Goal: Information Seeking & Learning: Learn about a topic

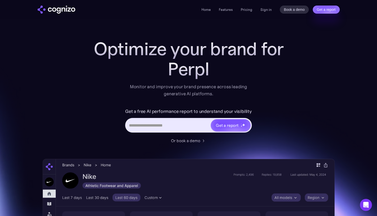
click at [149, 125] on input "Hero URL Input Form" at bounding box center [168, 125] width 84 height 10
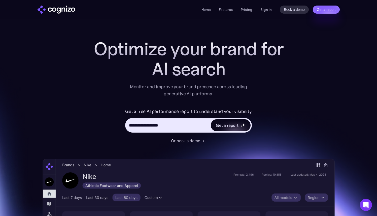
type input "**********"
click at [217, 123] on div "Get a report" at bounding box center [227, 125] width 23 height 6
type input "**********"
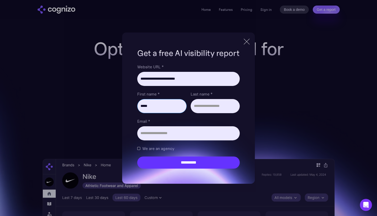
type input "*****"
click at [206, 108] on input "Last name *" at bounding box center [214, 106] width 49 height 14
type input "******"
click at [181, 136] on input "Email *" at bounding box center [188, 133] width 102 height 14
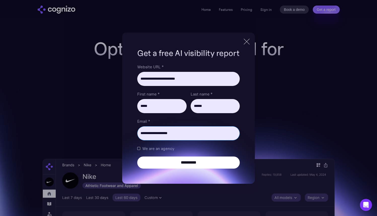
type input "**********"
click at [161, 163] on input "**********" at bounding box center [188, 162] width 102 height 12
type input "**********"
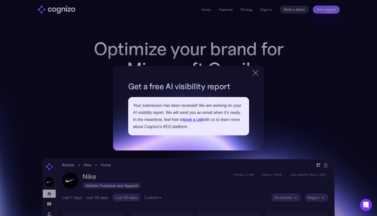
click at [254, 75] on div at bounding box center [255, 72] width 8 height 9
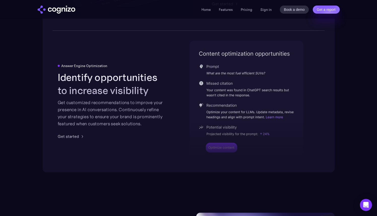
scroll to position [1027, 0]
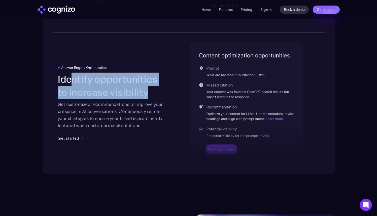
drag, startPoint x: 70, startPoint y: 81, endPoint x: 152, endPoint y: 93, distance: 83.4
click at [152, 93] on h2 "Identify opportunities to increase visibility" at bounding box center [112, 85] width 108 height 26
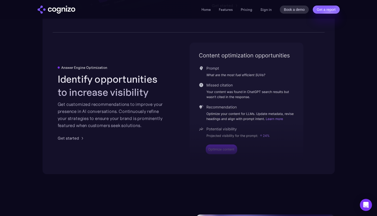
click at [146, 120] on div "Get customized recommendations to improve your presence in AI conversations. Co…" at bounding box center [112, 115] width 108 height 28
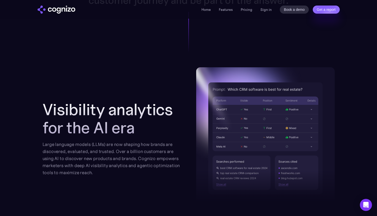
scroll to position [482, 0]
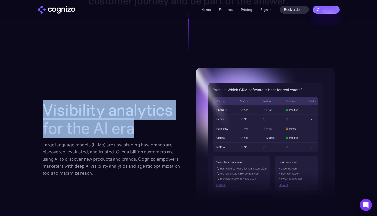
drag, startPoint x: 42, startPoint y: 103, endPoint x: 140, endPoint y: 127, distance: 100.3
click at [140, 127] on section "Visibility analytics for the AI era Large language models (LLMs) are now shapin…" at bounding box center [188, 170] width 377 height 204
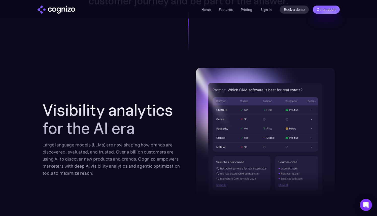
click at [154, 132] on h2 "Visibility analytics for the AI era" at bounding box center [112, 119] width 138 height 36
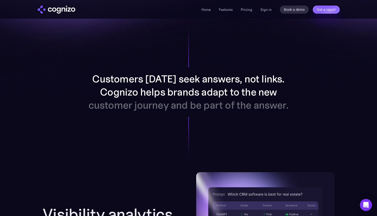
scroll to position [399, 0]
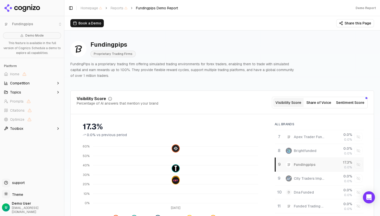
click at [93, 24] on button "Book a Demo" at bounding box center [86, 23] width 33 height 8
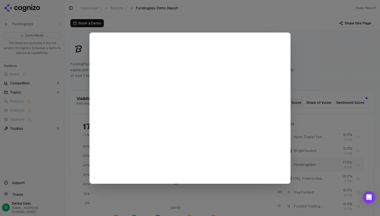
click at [350, 30] on div at bounding box center [190, 108] width 380 height 216
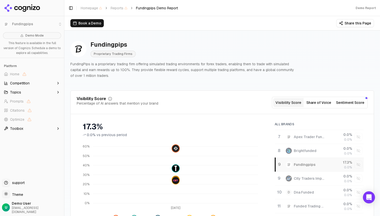
click at [82, 23] on button "Book a Demo" at bounding box center [86, 23] width 33 height 8
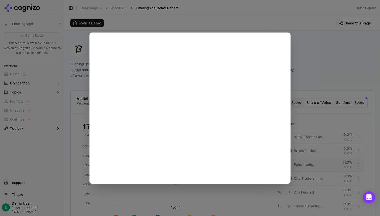
click at [314, 138] on div at bounding box center [190, 108] width 380 height 216
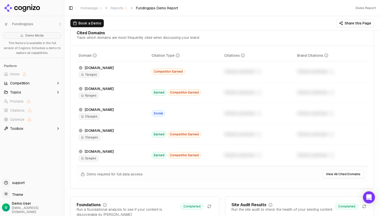
scroll to position [560, 0]
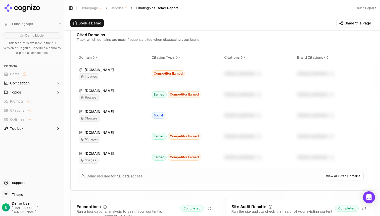
click at [92, 80] on span "11 pages" at bounding box center [89, 76] width 21 height 7
drag, startPoint x: 80, startPoint y: 39, endPoint x: 163, endPoint y: 46, distance: 83.3
click at [163, 46] on div "Cited Domains Track which domains are most frequently cited when discussing you…" at bounding box center [222, 40] width 303 height 15
click at [177, 47] on div "Cited Domains Track which domains are most frequently cited when discussing you…" at bounding box center [222, 40] width 303 height 15
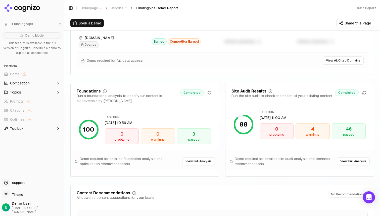
scroll to position [674, 0]
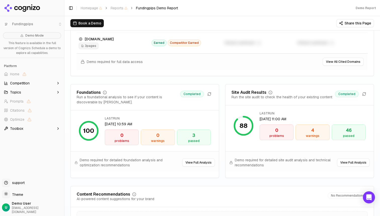
click at [312, 134] on div "4" at bounding box center [312, 130] width 29 height 7
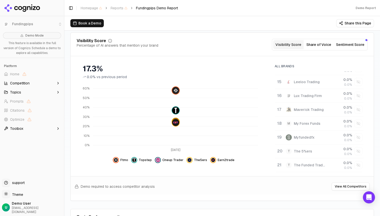
scroll to position [46, 0]
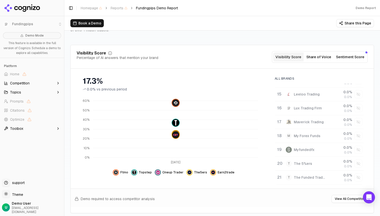
click at [39, 83] on button "Competition" at bounding box center [32, 83] width 60 height 8
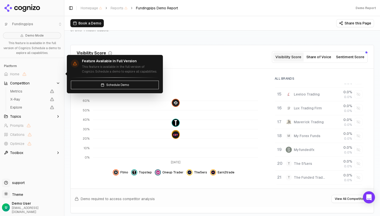
click at [34, 75] on span "Home" at bounding box center [32, 74] width 60 height 8
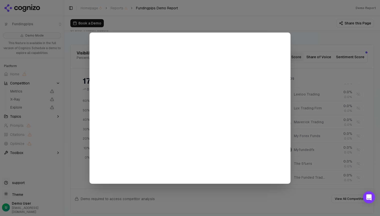
click at [316, 52] on div at bounding box center [190, 108] width 380 height 216
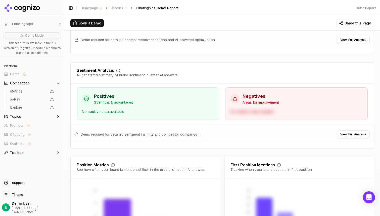
scroll to position [991, 0]
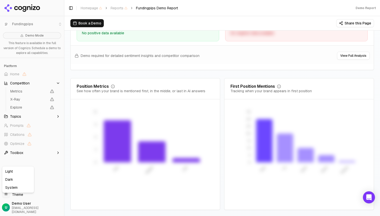
click at [18, 198] on html "Fundingpips Demo Mode This feature is available in the full version of Cognizo.…" at bounding box center [190, 108] width 380 height 216
click at [12, 172] on div "Light" at bounding box center [18, 171] width 30 height 8
click at [11, 188] on div "Support support" at bounding box center [32, 183] width 60 height 10
click at [10, 198] on html "Fundingpips Demo Mode This feature is available in the full version of Cognizo.…" at bounding box center [190, 108] width 380 height 216
click at [13, 189] on div "System" at bounding box center [18, 187] width 30 height 8
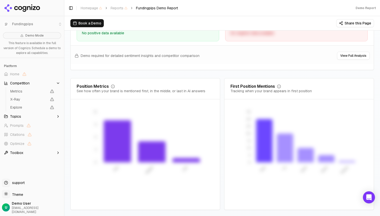
click at [13, 196] on html "Fundingpips Demo Mode This feature is available in the full version of Cognizo.…" at bounding box center [190, 108] width 380 height 216
click at [15, 180] on div "Dark" at bounding box center [18, 179] width 30 height 8
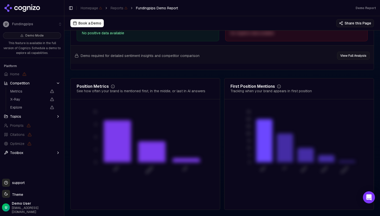
click at [13, 196] on html "Fundingpips Demo Mode This feature is available in the full version of Cognizo.…" at bounding box center [190, 108] width 380 height 216
click at [12, 180] on div "Dark" at bounding box center [18, 179] width 30 height 8
click at [10, 193] on html "Fundingpips Demo Mode This feature is available in the full version of Cognizo.…" at bounding box center [190, 108] width 380 height 216
click at [10, 171] on div "Light" at bounding box center [18, 171] width 30 height 8
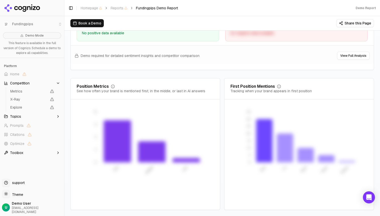
click at [22, 154] on span "Toolbox" at bounding box center [16, 152] width 13 height 5
click at [233, 171] on div "Nice Try Book Demo Please 0 5 10 15 20 25 30 35" at bounding box center [299, 153] width 137 height 100
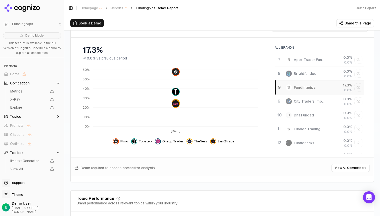
scroll to position [69, 0]
click at [294, 88] on div "Fundingpips" at bounding box center [305, 87] width 22 height 5
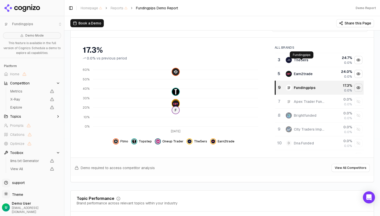
scroll to position [39, 0]
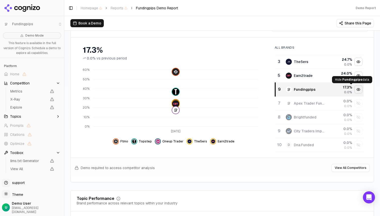
click at [355, 89] on div "Hide fundingpips data" at bounding box center [359, 90] width 8 height 8
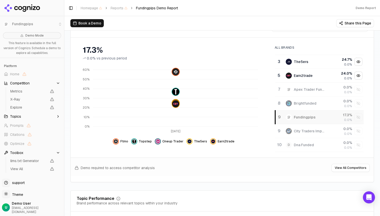
click at [355, 89] on div "Show apex trader funding data" at bounding box center [359, 90] width 8 height 8
click at [355, 89] on div "Hide apex trader funding data" at bounding box center [359, 90] width 8 height 8
click at [355, 89] on div "Show apex trader funding data" at bounding box center [359, 90] width 8 height 8
click at [355, 89] on div "Hide apex trader funding data" at bounding box center [359, 90] width 8 height 8
click at [355, 89] on div "Show apex trader funding data" at bounding box center [359, 90] width 8 height 8
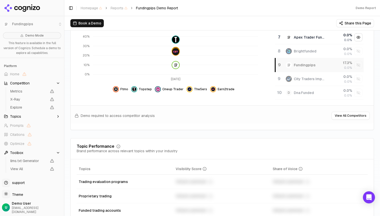
scroll to position [0, 0]
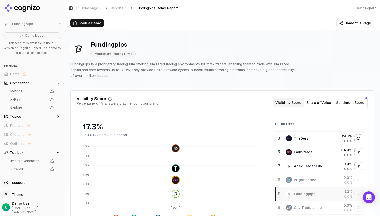
click at [86, 45] on div "Fundingpips Proprietary Trading Firms" at bounding box center [102, 49] width 65 height 17
click at [79, 48] on img at bounding box center [78, 49] width 16 height 16
click at [83, 49] on img at bounding box center [78, 49] width 16 height 16
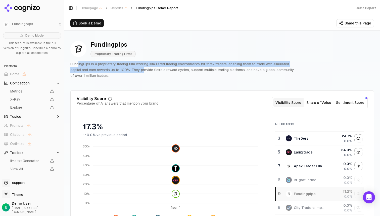
drag, startPoint x: 78, startPoint y: 64, endPoint x: 143, endPoint y: 72, distance: 65.9
click at [143, 72] on p "FundingPips is a proprietary trading firm offering simulated trading environmen…" at bounding box center [182, 69] width 225 height 17
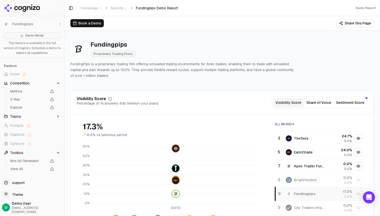
click at [132, 77] on p "FundingPips is a proprietary trading firm offering simulated trading environmen…" at bounding box center [182, 69] width 225 height 17
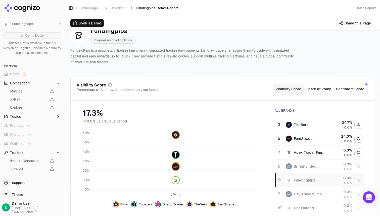
scroll to position [13, 0]
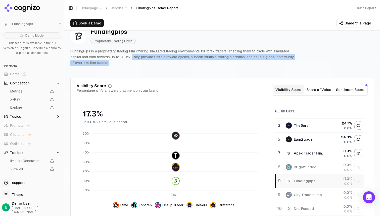
drag, startPoint x: 131, startPoint y: 57, endPoint x: 133, endPoint y: 60, distance: 4.1
click at [133, 60] on p "FundingPips is a proprietary trading firm offering simulated trading environmen…" at bounding box center [182, 56] width 225 height 17
click at [355, 127] on div "Hide the5ers data" at bounding box center [359, 126] width 8 height 8
click at [355, 127] on div "Hide earn2trade data" at bounding box center [359, 126] width 8 height 8
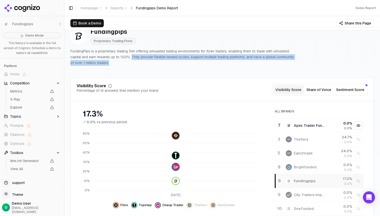
click at [355, 127] on div "Hide apex trader funding data" at bounding box center [359, 126] width 8 height 8
click at [355, 127] on div "Show the5ers data" at bounding box center [359, 126] width 8 height 8
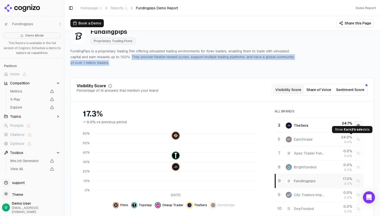
click at [355, 141] on div "Show earn2trade data" at bounding box center [359, 139] width 8 height 8
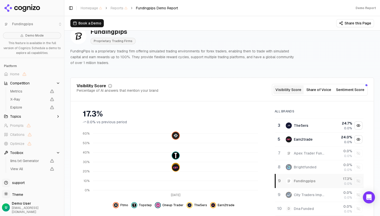
click at [353, 148] on td "Data table" at bounding box center [358, 153] width 11 height 14
click at [355, 165] on div "Show brightfunded data" at bounding box center [359, 167] width 8 height 8
click at [351, 177] on body "Fundingpips Demo Mode This feature is available in the full version of Cognizo.…" at bounding box center [190, 108] width 380 height 216
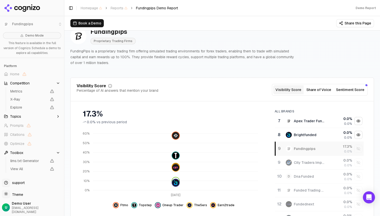
scroll to position [75, 0]
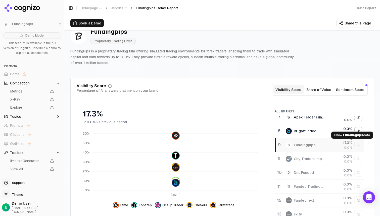
click at [355, 142] on div "Show fundingpips data" at bounding box center [359, 145] width 8 height 8
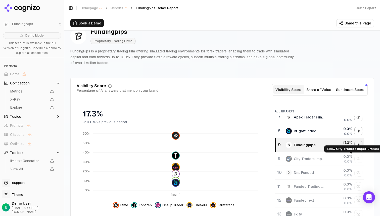
click at [355, 158] on div "Show city traders imperium data" at bounding box center [359, 159] width 8 height 8
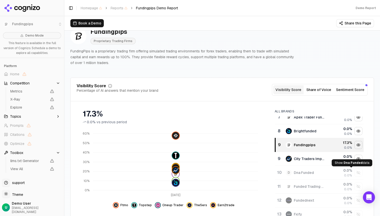
click at [355, 171] on div "Show dna funded data" at bounding box center [359, 173] width 8 height 8
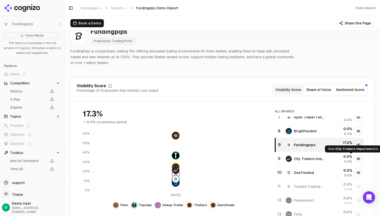
click at [355, 155] on button "Hide city traders imperium data" at bounding box center [359, 158] width 8 height 8
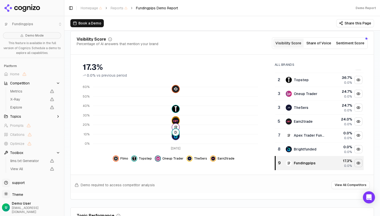
scroll to position [0, 0]
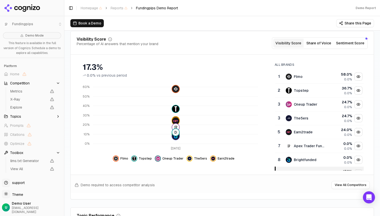
click at [318, 45] on button "Share of Voice" at bounding box center [319, 42] width 30 height 9
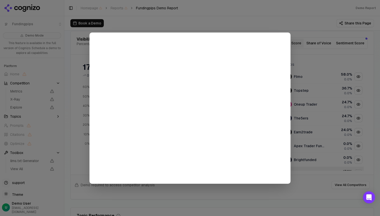
click at [308, 40] on div at bounding box center [190, 108] width 380 height 216
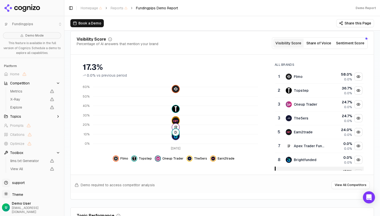
click at [350, 44] on button "Sentiment Score" at bounding box center [350, 42] width 32 height 9
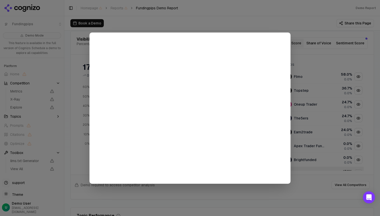
click at [331, 61] on div at bounding box center [190, 108] width 380 height 216
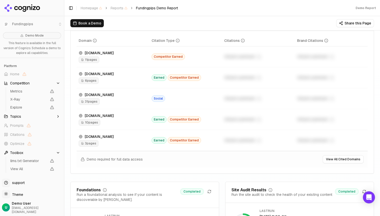
scroll to position [576, 0]
click at [93, 63] on span "11 pages" at bounding box center [89, 60] width 21 height 7
click at [98, 56] on div "bestpropfirms.com" at bounding box center [113, 53] width 69 height 5
click at [91, 76] on div "luxalgo.com" at bounding box center [113, 73] width 69 height 5
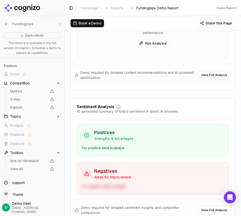
scroll to position [1105, 0]
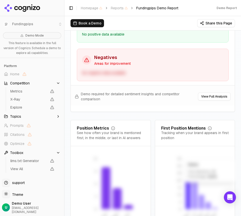
click at [205, 183] on icon "Nice Try Book Demo Please 0 5 10 15 20 25 30 35" at bounding box center [194, 200] width 54 height 88
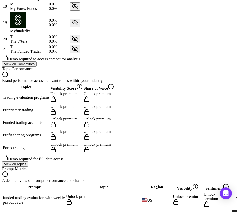
scroll to position [885, 0]
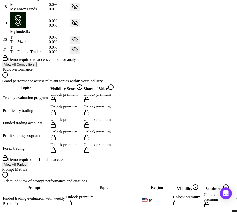
click at [111, 90] on icon "Data table" at bounding box center [111, 87] width 6 height 6
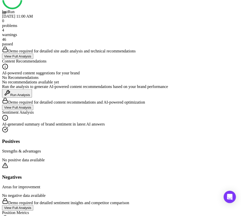
scroll to position [1748, 0]
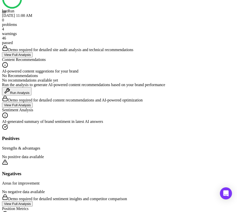
click at [22, 108] on button "View Full Analysis" at bounding box center [17, 104] width 31 height 5
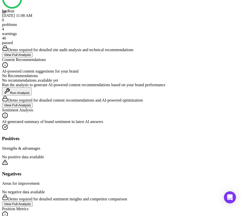
click at [22, 108] on div at bounding box center [120, 108] width 241 height 216
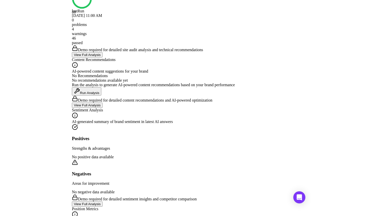
scroll to position [1743, 0]
